Goal: Communication & Community: Answer question/provide support

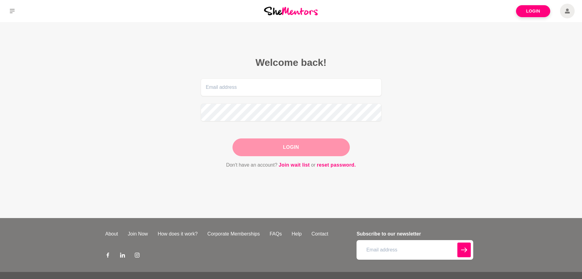
click at [534, 12] on link "Login" at bounding box center [533, 11] width 34 height 12
click at [278, 90] on input "email" at bounding box center [291, 87] width 181 height 18
click at [303, 86] on input "email" at bounding box center [291, 87] width 181 height 18
type input "[EMAIL_ADDRESS][DOMAIN_NAME]"
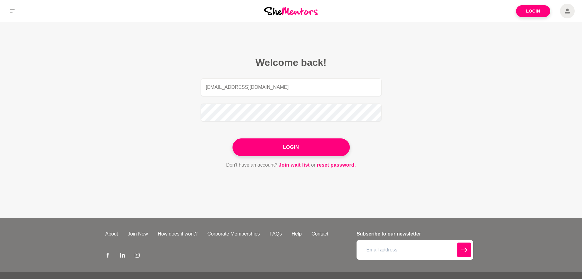
click at [288, 148] on button "Login" at bounding box center [291, 147] width 117 height 18
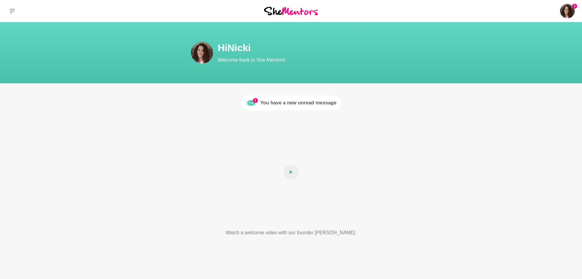
click at [289, 105] on div "You have a new unread message" at bounding box center [298, 102] width 76 height 7
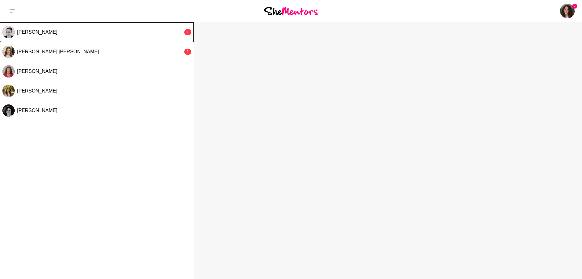
click at [85, 33] on div "[PERSON_NAME]" at bounding box center [100, 32] width 166 height 6
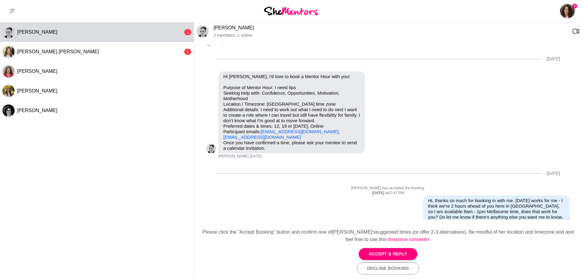
scroll to position [391, 0]
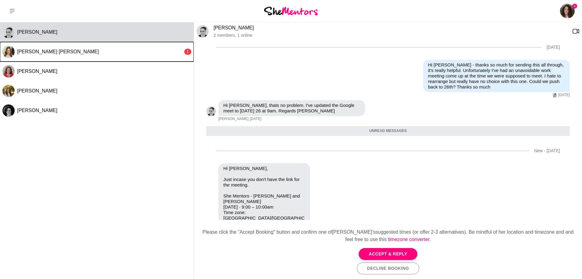
click at [107, 55] on button "[PERSON_NAME] [PERSON_NAME] 1" at bounding box center [97, 52] width 194 height 20
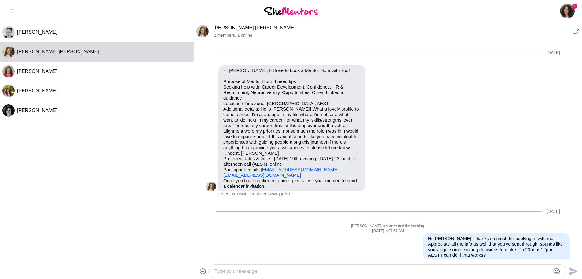
scroll to position [164, 0]
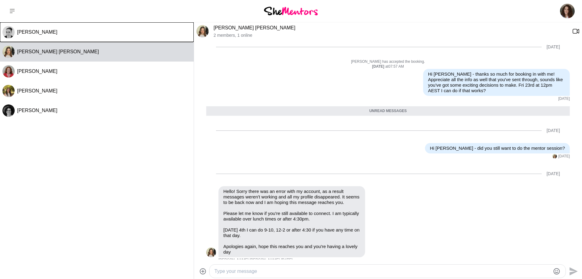
click at [75, 39] on button "[PERSON_NAME]" at bounding box center [97, 32] width 194 height 20
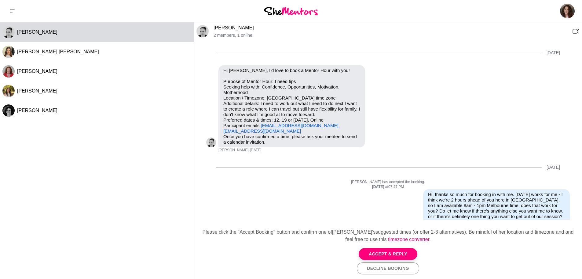
scroll to position [377, 0]
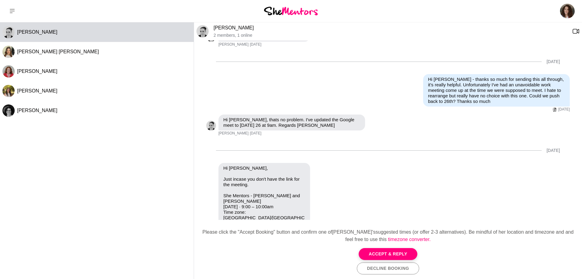
click at [353, 189] on div "Reply Pin Mark as unread Flag Mute [DOMAIN_NAME] Meet Real-time meetings by Goo…" at bounding box center [388, 204] width 364 height 82
click at [397, 253] on button "Accept & Reply" at bounding box center [388, 254] width 59 height 12
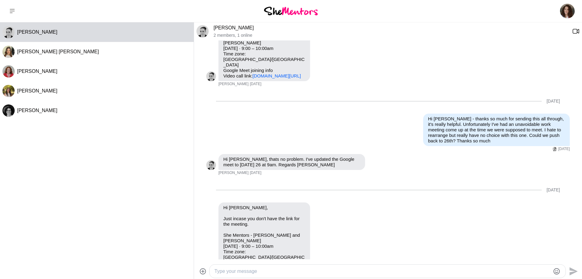
scroll to position [372, 0]
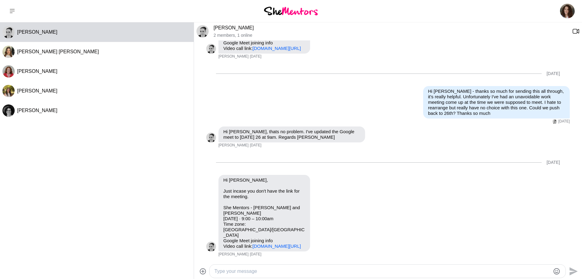
click at [277, 271] on textarea "Type your message" at bounding box center [383, 270] width 336 height 7
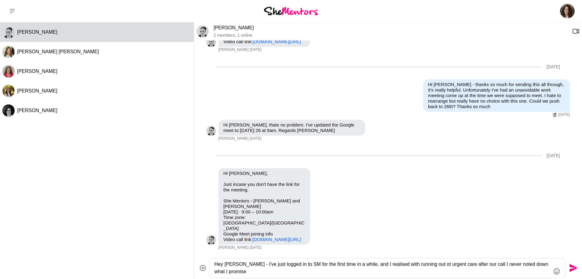
scroll to position [377, 0]
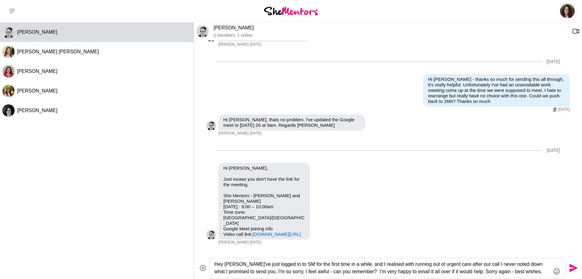
click at [503, 271] on textarea "Hey [PERSON_NAME]'ve just logged in to SM for the first time in a while, and I …" at bounding box center [383, 267] width 336 height 15
type textarea "Hey [PERSON_NAME]'ve just logged in to SM for the first time in a while, and I …"
click at [573, 263] on icon "Send" at bounding box center [573, 268] width 10 height 10
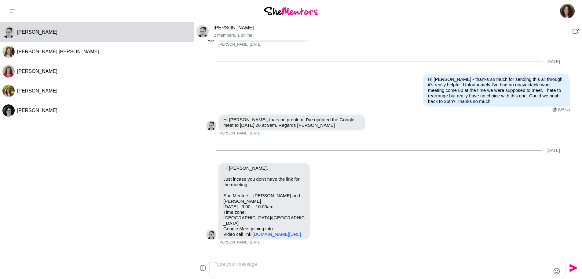
scroll to position [412, 0]
